Goal: Find specific page/section: Find specific page/section

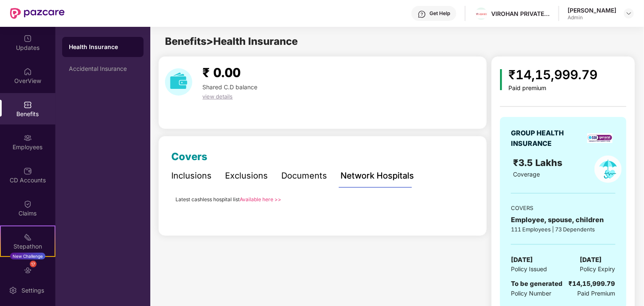
scroll to position [20, 0]
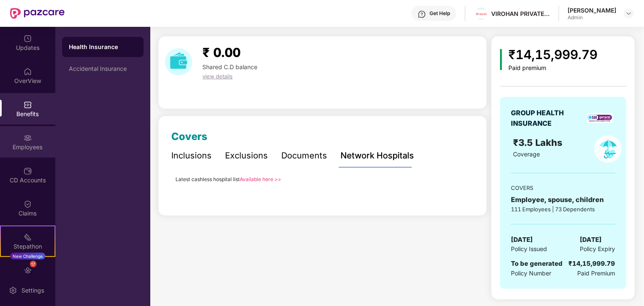
click at [23, 150] on div "Employees" at bounding box center [27, 147] width 55 height 8
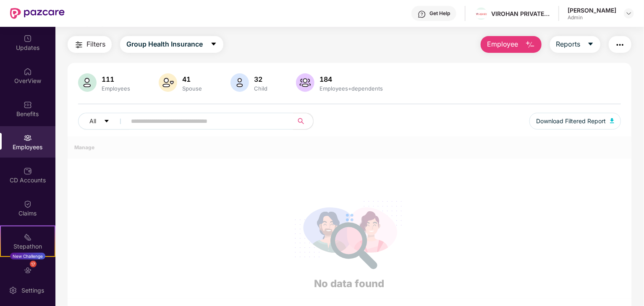
click at [174, 124] on input "text" at bounding box center [206, 121] width 151 height 13
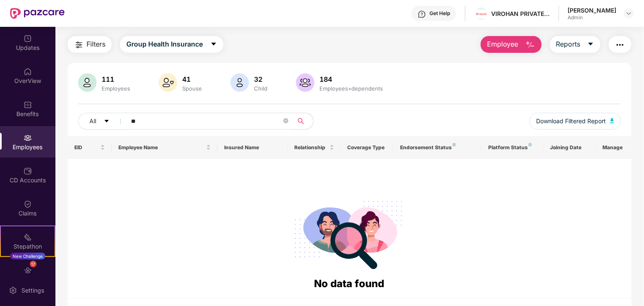
type input "*"
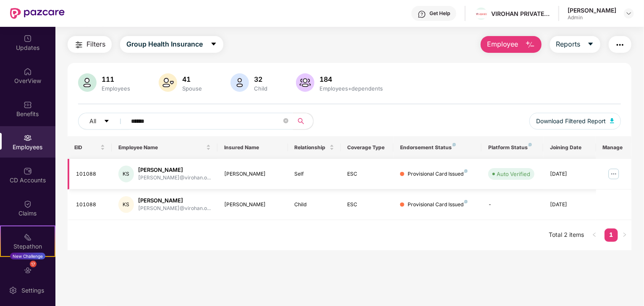
type input "******"
click at [614, 171] on img at bounding box center [613, 173] width 13 height 13
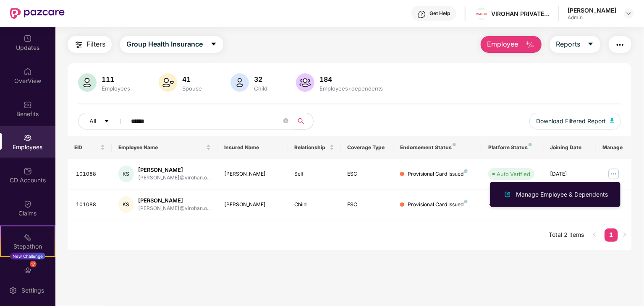
click at [425, 73] on div "111 Employees 41 Spouse 32 Child 184 Employees+dependents All ****** Download F…" at bounding box center [349, 157] width 563 height 188
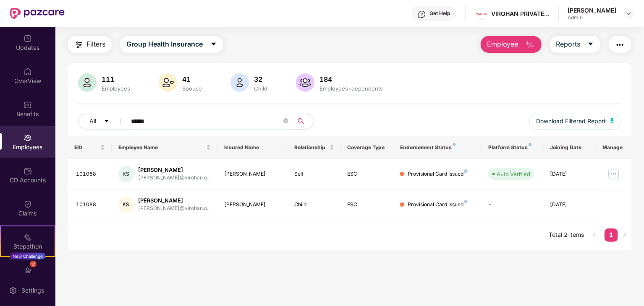
click at [30, 141] on img at bounding box center [27, 138] width 8 height 8
click at [25, 60] on div "OverView" at bounding box center [27, 75] width 55 height 31
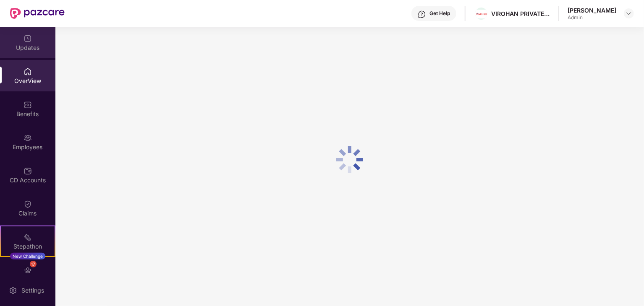
click at [32, 46] on div "Updates" at bounding box center [27, 48] width 55 height 8
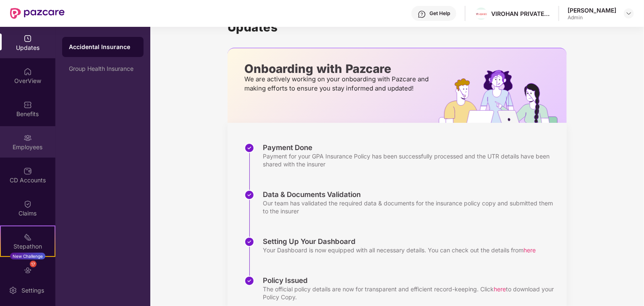
click at [32, 141] on div "Employees" at bounding box center [27, 141] width 55 height 31
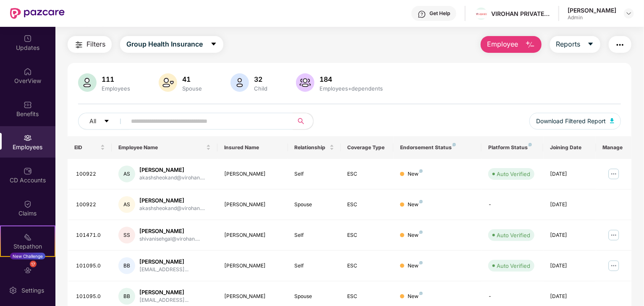
click at [258, 42] on div "Filters Group Health Insurance Employee Reports" at bounding box center [349, 44] width 563 height 17
